Goal: Navigation & Orientation: Find specific page/section

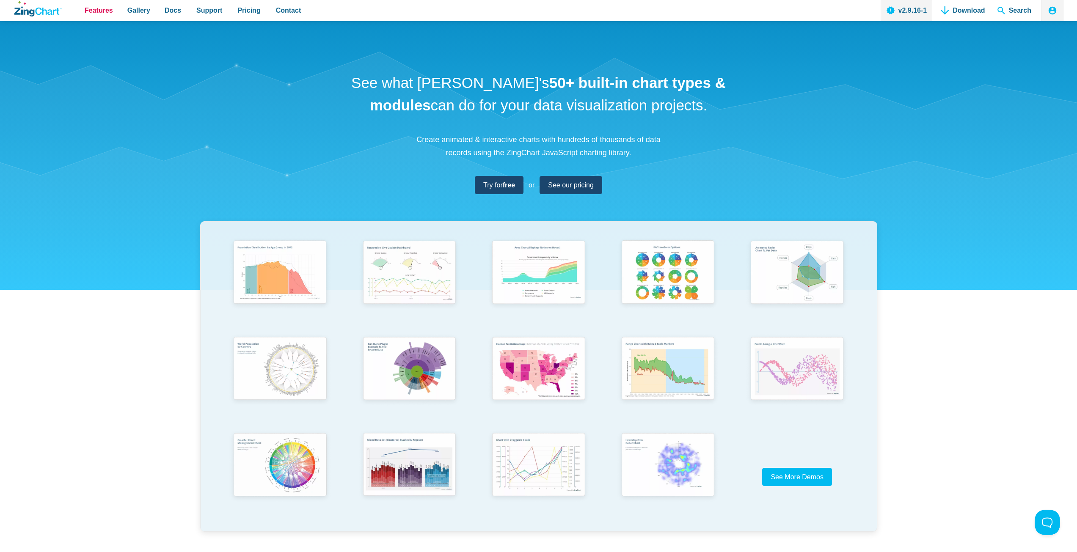
click at [98, 13] on span "Features" at bounding box center [99, 10] width 28 height 11
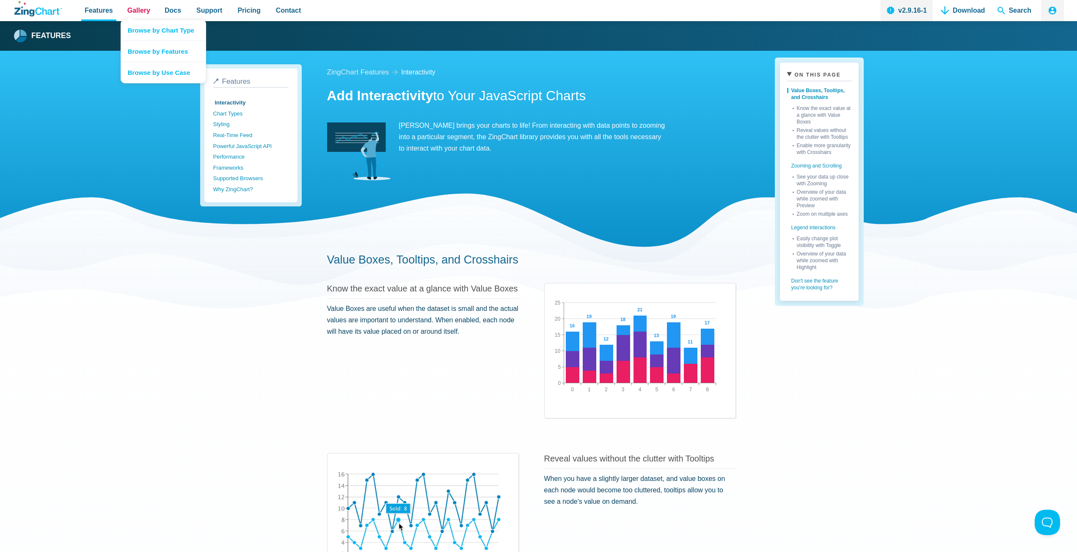
click at [146, 11] on span "Gallery" at bounding box center [138, 10] width 23 height 11
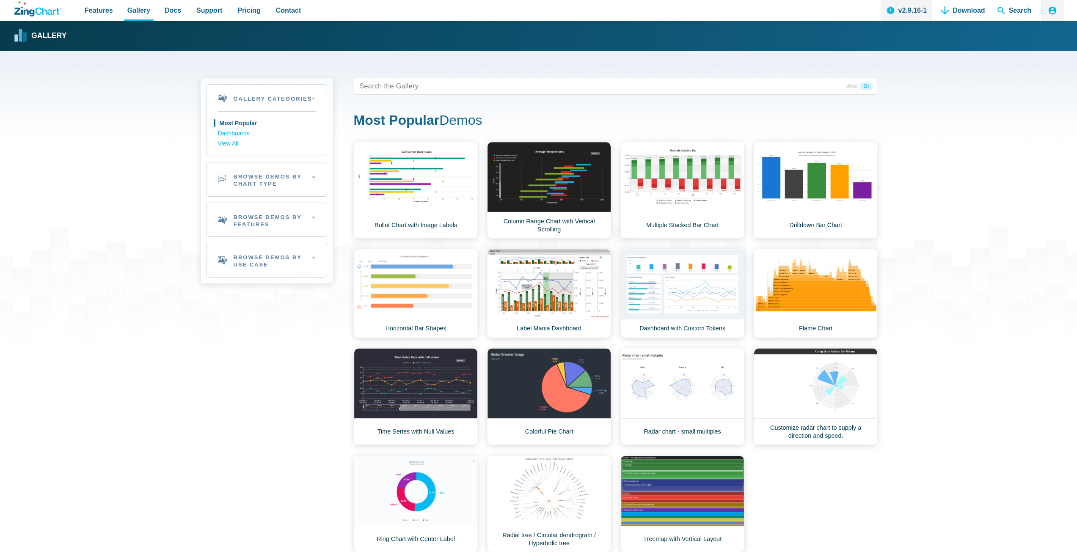
drag, startPoint x: 344, startPoint y: 54, endPoint x: 381, endPoint y: 60, distance: 37.7
